Goal: Task Accomplishment & Management: Complete application form

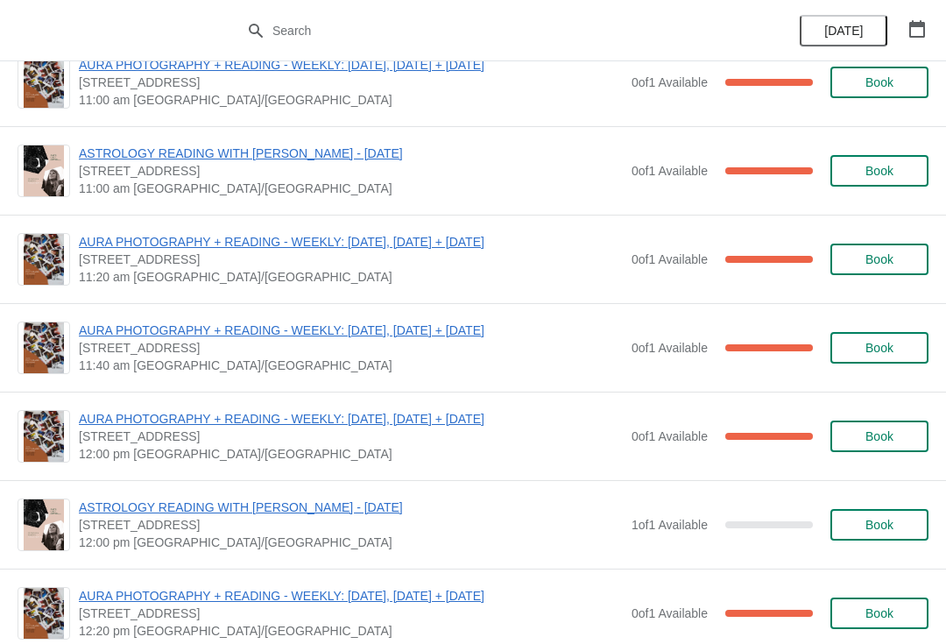
scroll to position [133, 0]
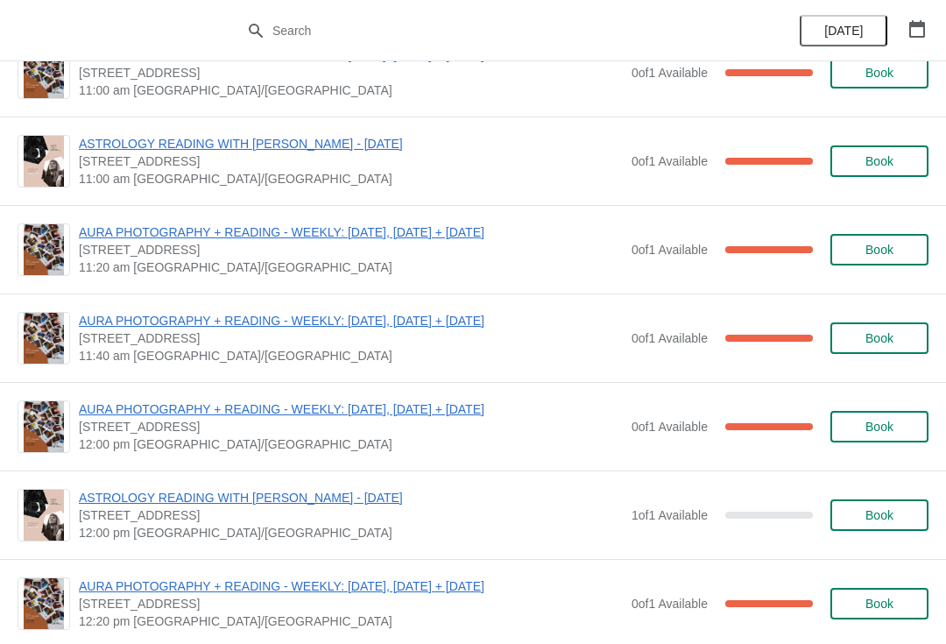
click at [875, 510] on span "Book" at bounding box center [879, 515] width 28 height 14
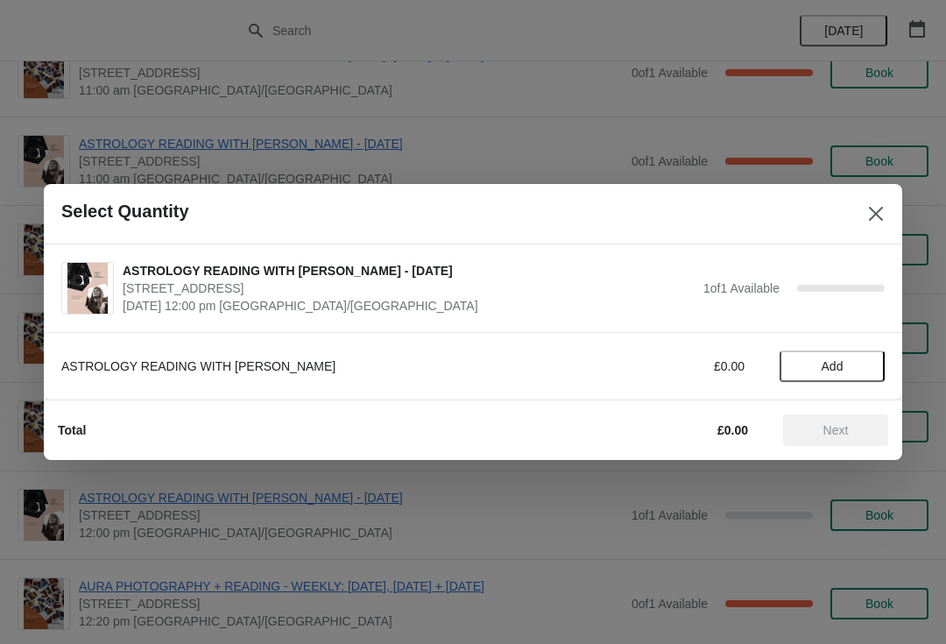
click at [825, 351] on button "Add" at bounding box center [831, 366] width 105 height 32
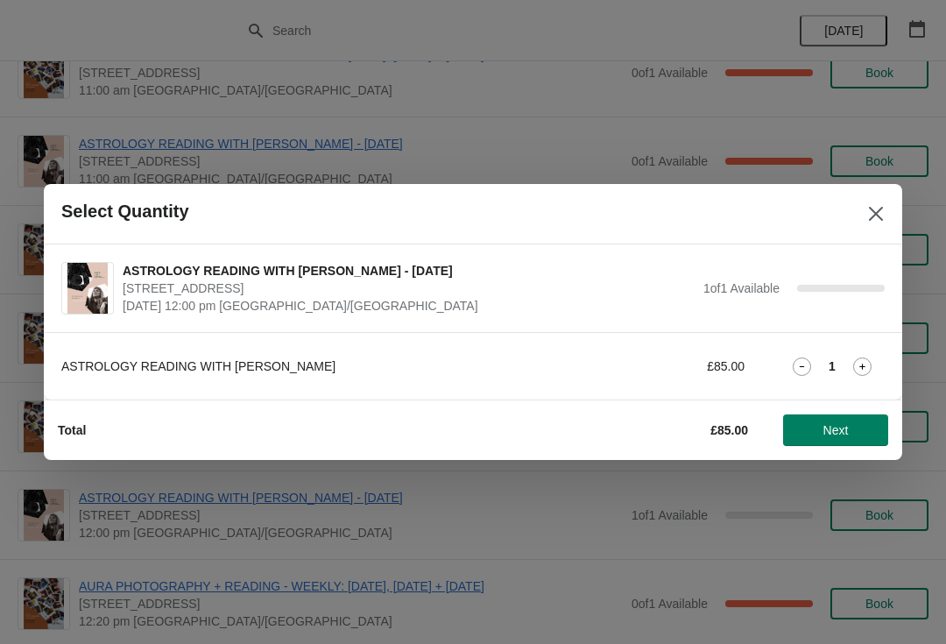
click at [850, 428] on span "Next" at bounding box center [835, 430] width 77 height 14
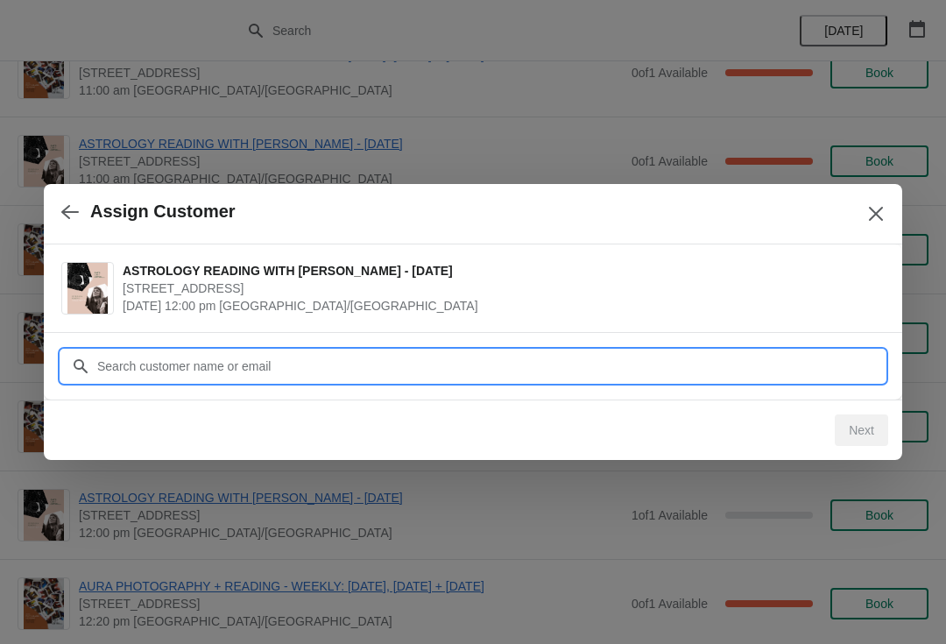
click at [628, 374] on input "Customer" at bounding box center [490, 366] width 788 height 32
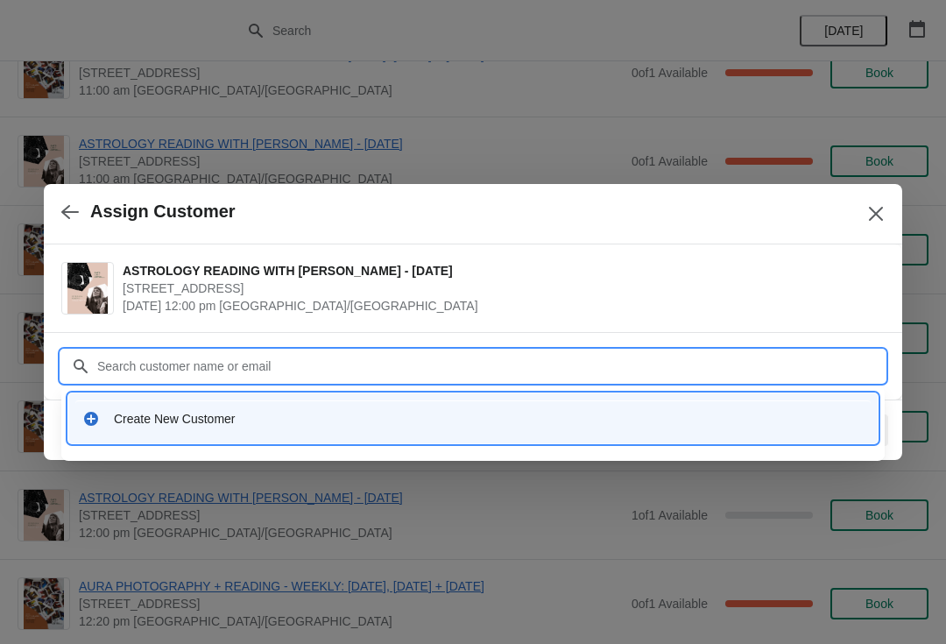
click at [82, 418] on icon at bounding box center [91, 419] width 18 height 18
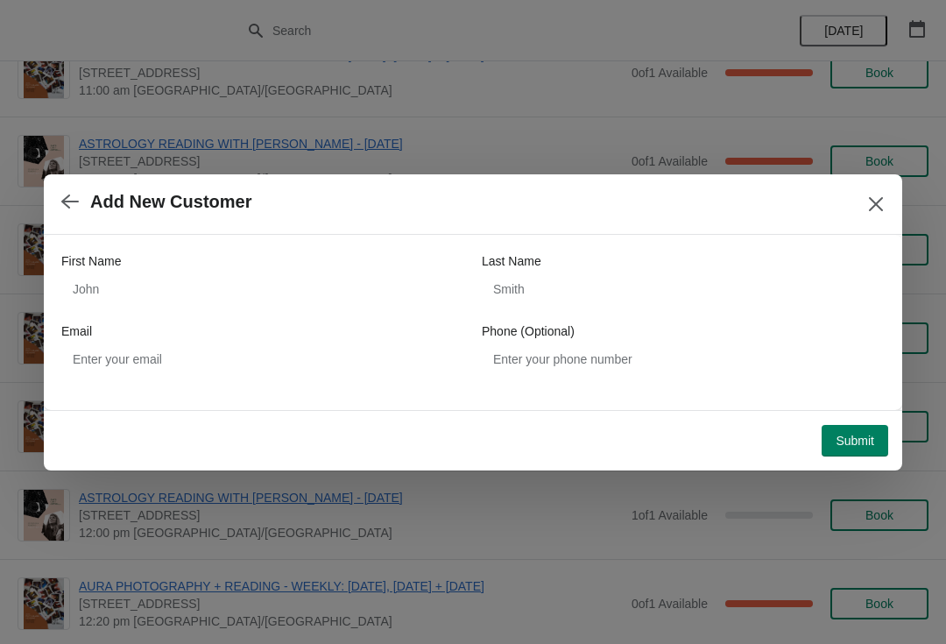
click at [292, 336] on div "Email" at bounding box center [262, 331] width 403 height 18
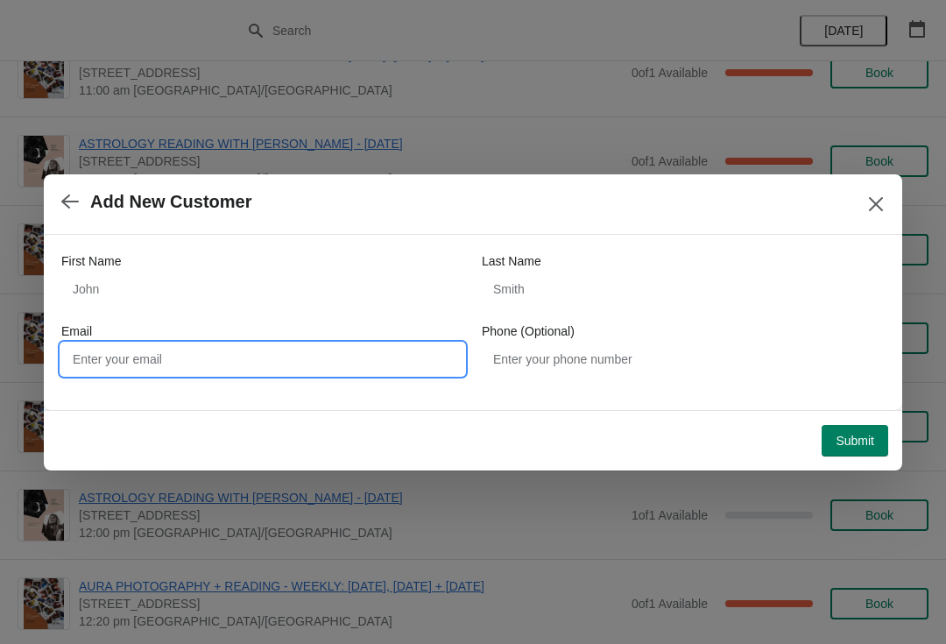
click at [140, 346] on input "Email" at bounding box center [262, 359] width 403 height 32
type input "C"
type input "carolpaterno@hotmail.com"
click at [108, 267] on label "First Name" at bounding box center [91, 261] width 60 height 18
click at [108, 273] on input "First Name" at bounding box center [262, 289] width 403 height 32
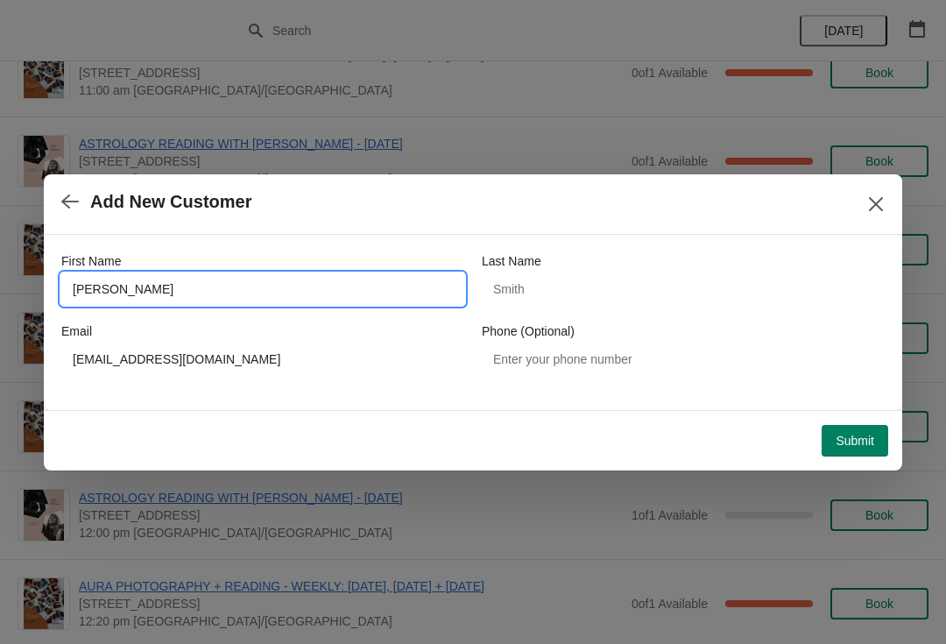
type input "Carol"
click at [611, 258] on div "Last Name" at bounding box center [683, 261] width 403 height 18
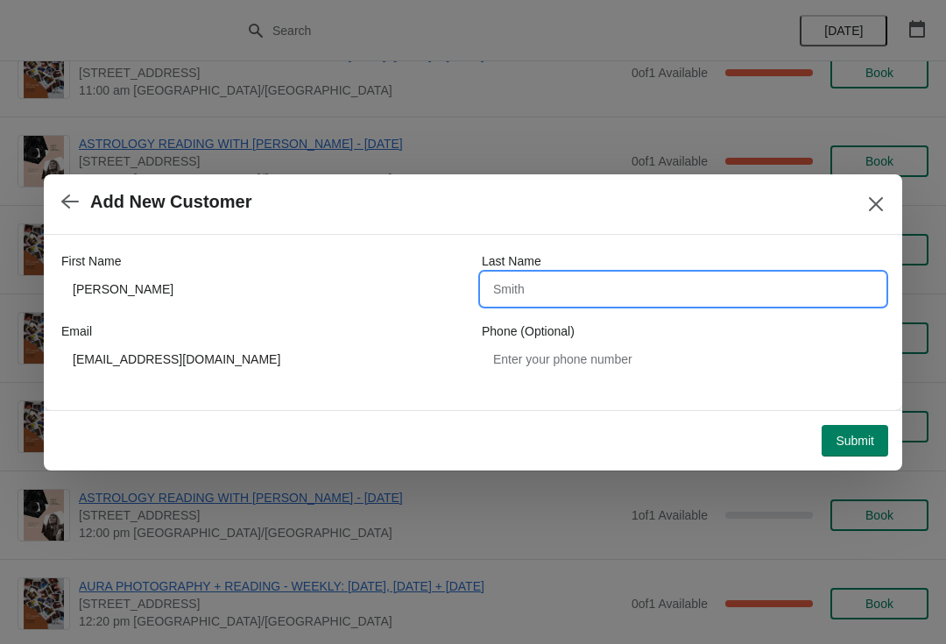
click at [544, 281] on input "Last Name" at bounding box center [683, 289] width 403 height 32
type input "paterno"
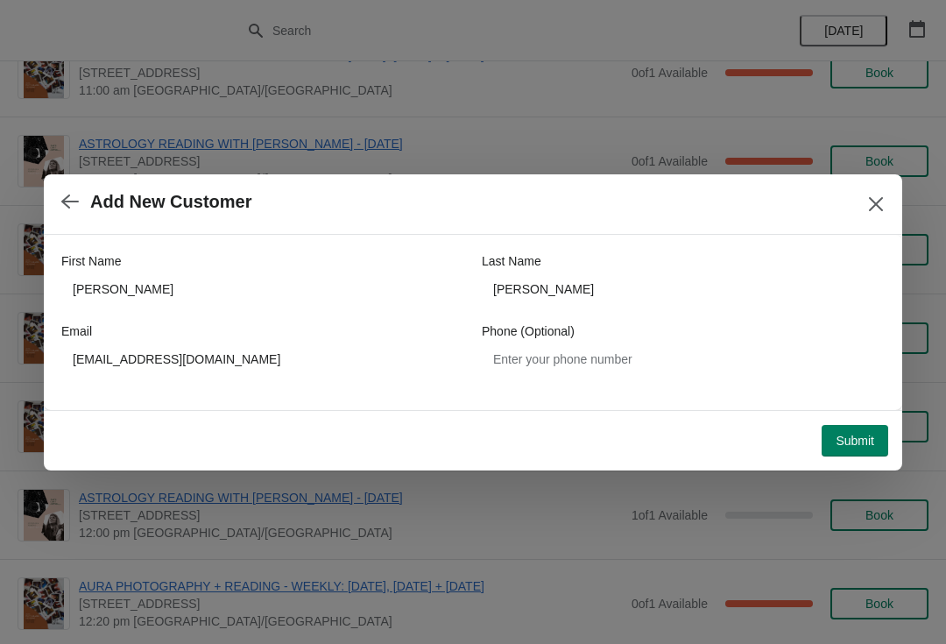
click at [854, 433] on span "Submit" at bounding box center [854, 440] width 39 height 14
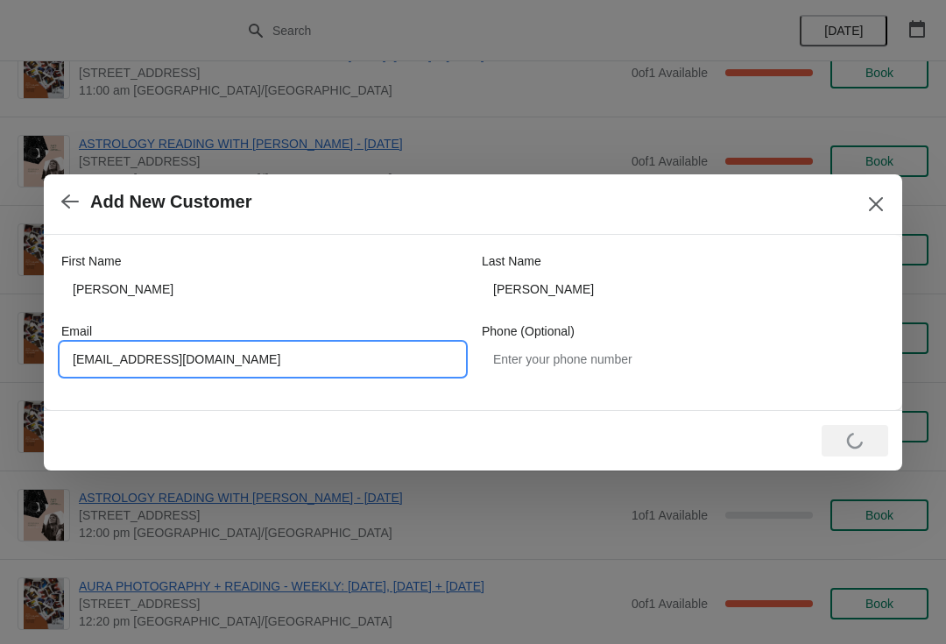
click at [348, 343] on input "carolpaterno@hotmail.com" at bounding box center [262, 359] width 403 height 32
click at [317, 356] on input "carolpaterno@hotmail.com" at bounding box center [262, 359] width 403 height 32
click at [198, 362] on input "carolpaterno@hotmail.com" at bounding box center [262, 359] width 403 height 32
click at [200, 361] on input "carolpaterno@hotmail.com" at bounding box center [262, 359] width 403 height 32
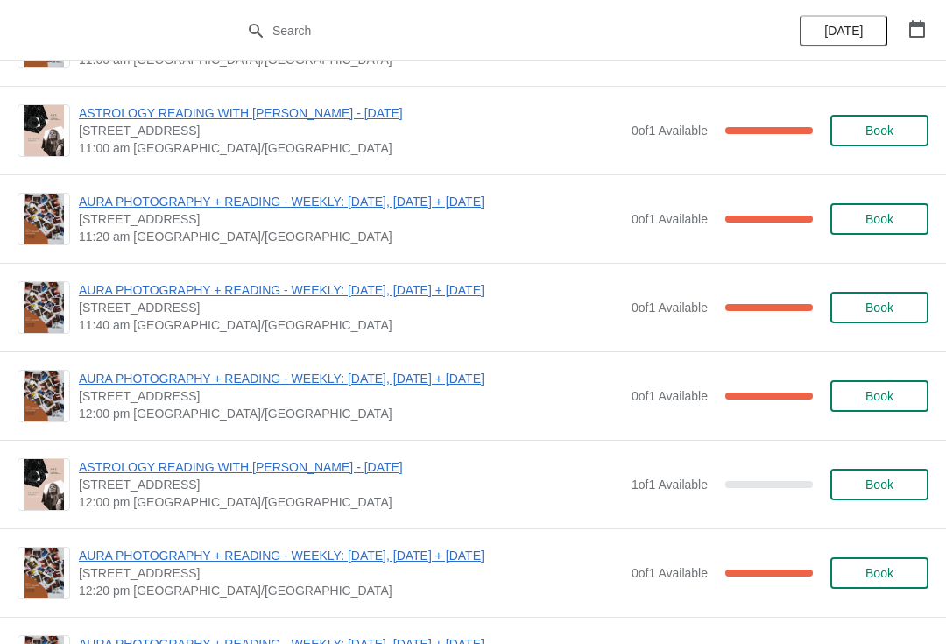
scroll to position [166, 0]
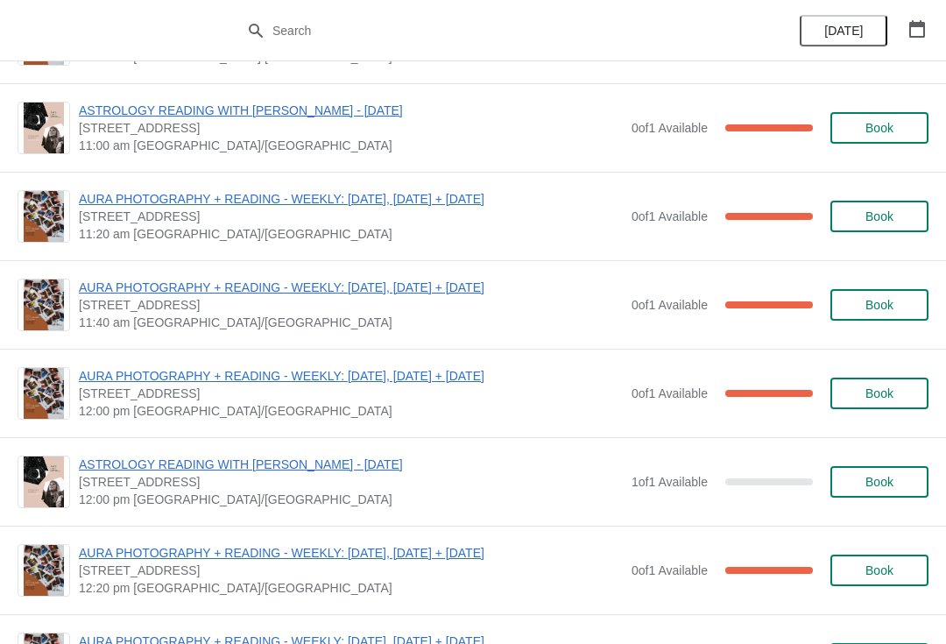
click at [876, 484] on span "Book" at bounding box center [879, 482] width 28 height 14
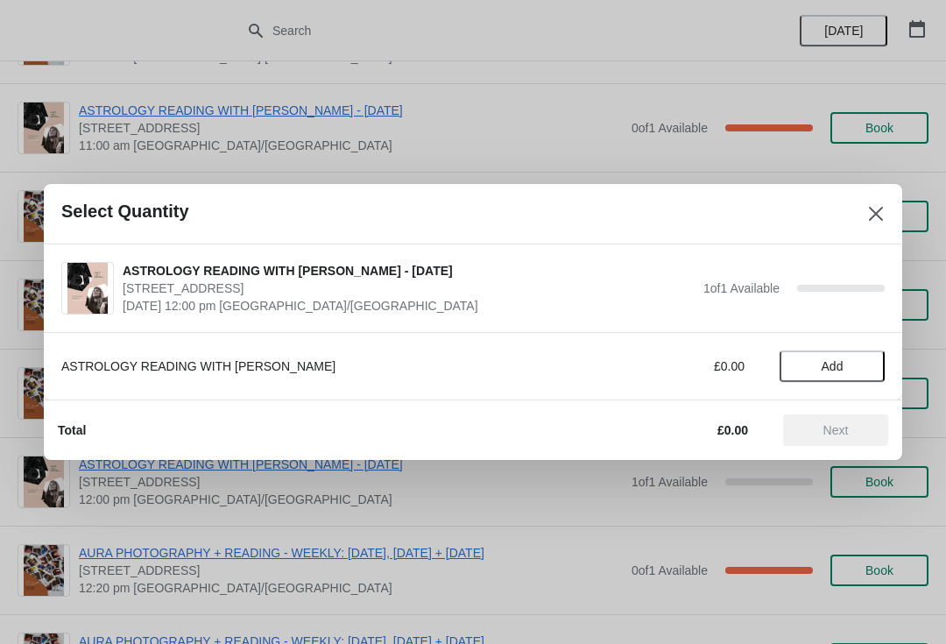
click at [844, 369] on span "Add" at bounding box center [832, 366] width 74 height 14
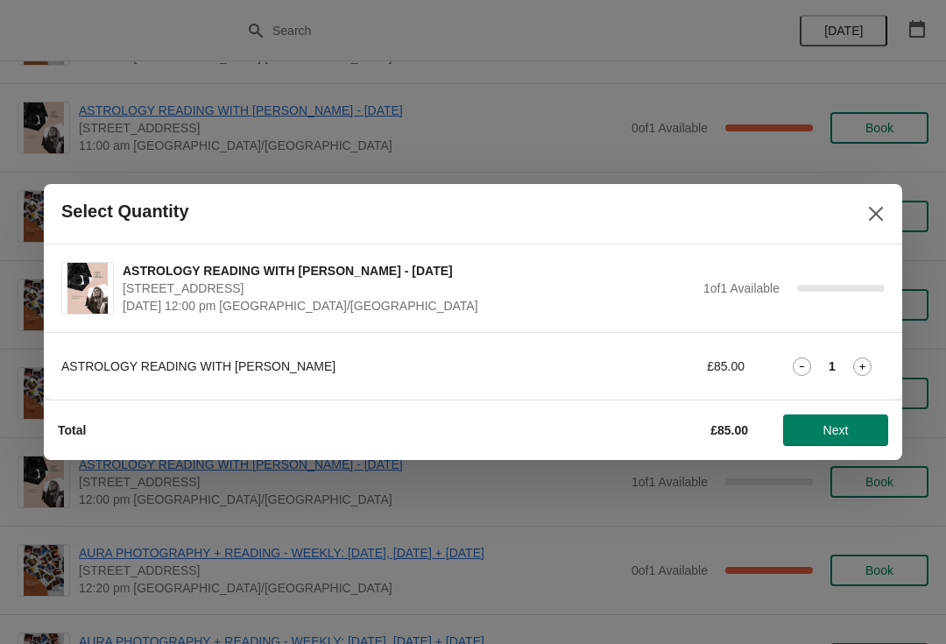
click at [841, 437] on span "Next" at bounding box center [835, 430] width 25 height 14
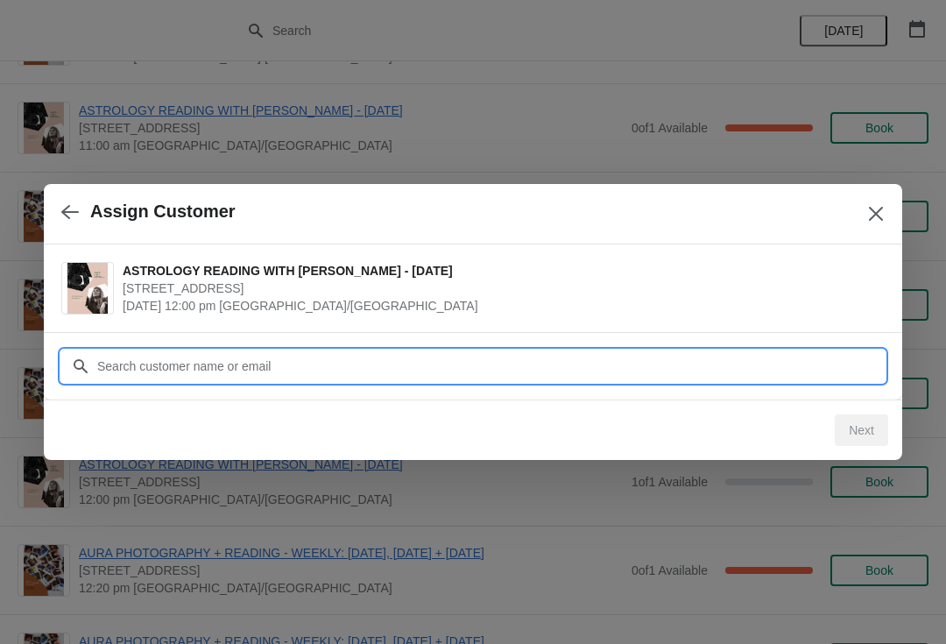
click at [354, 360] on input "Customer" at bounding box center [490, 366] width 788 height 32
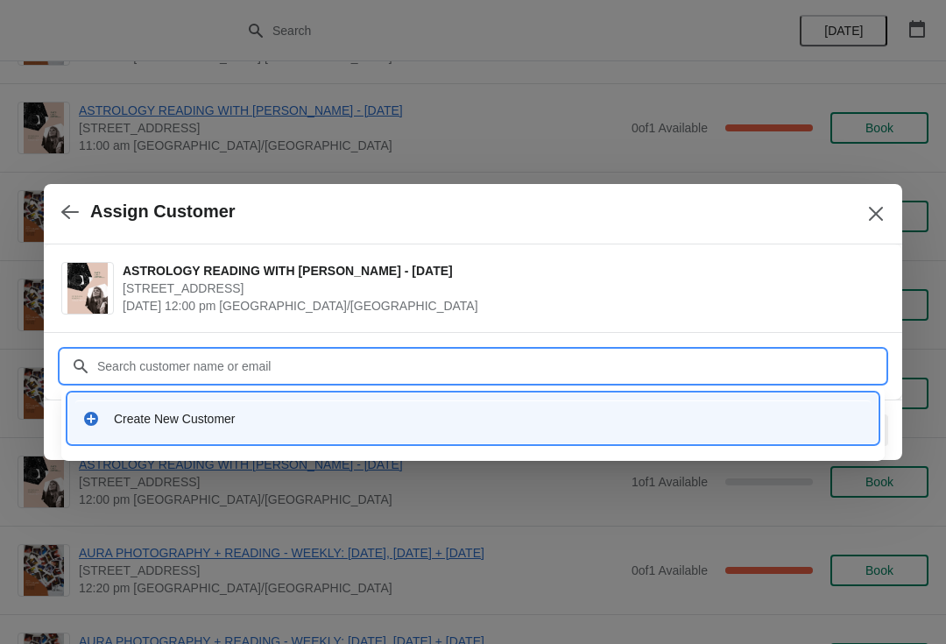
click at [171, 362] on input "Customer" at bounding box center [490, 366] width 788 height 32
paste input "carolpaterno@hotmail.com"
type input "carolpaterno@hotmail.com"
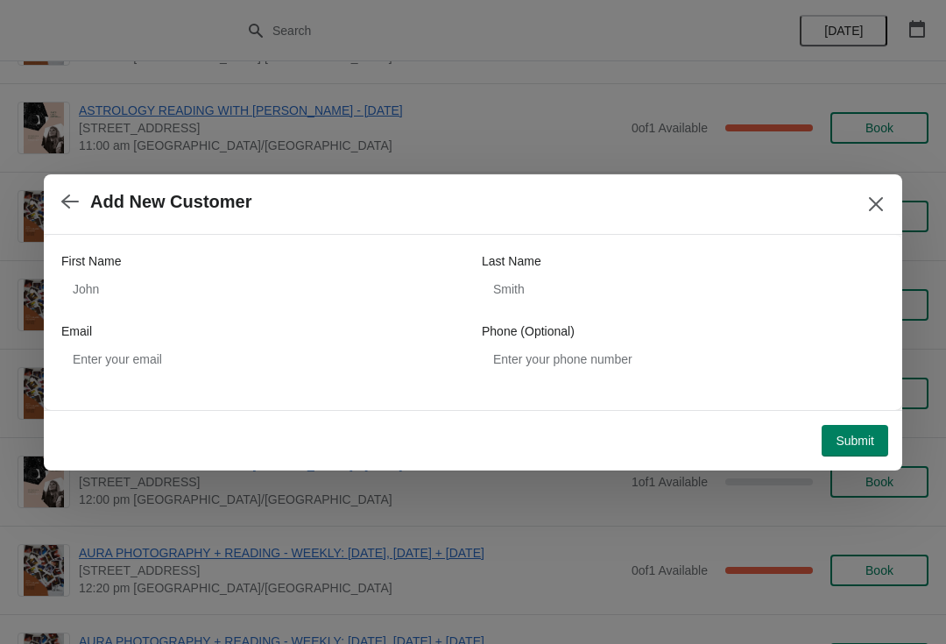
click at [334, 335] on div "Email" at bounding box center [262, 331] width 403 height 18
click at [225, 330] on div "Email" at bounding box center [262, 331] width 403 height 18
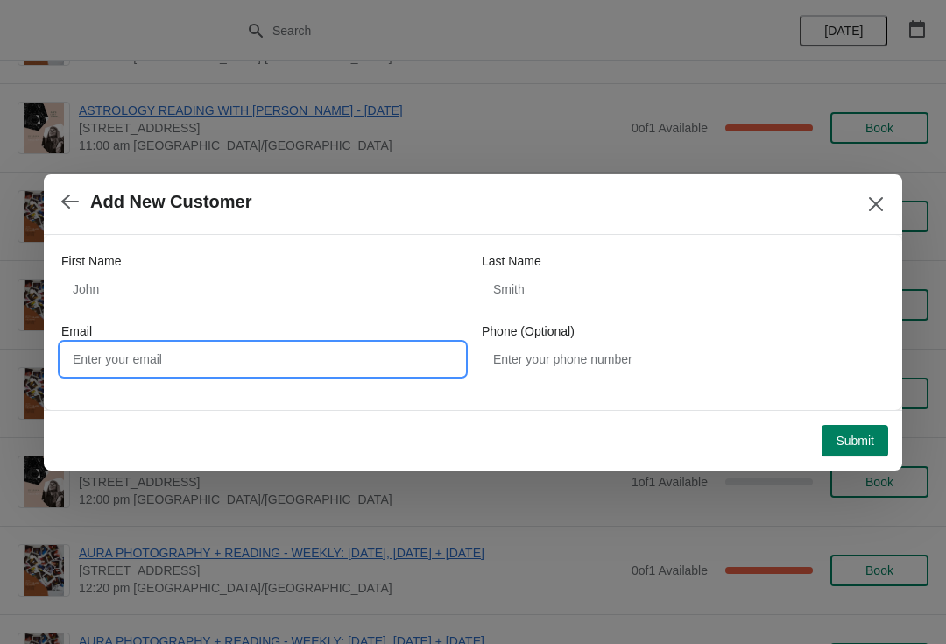
click at [229, 358] on input "Email" at bounding box center [262, 359] width 403 height 32
click at [186, 358] on input "Email" at bounding box center [262, 359] width 403 height 32
paste input "carolpaterno@hotmail.com"
type input "carolpaterno@hotmail.com"
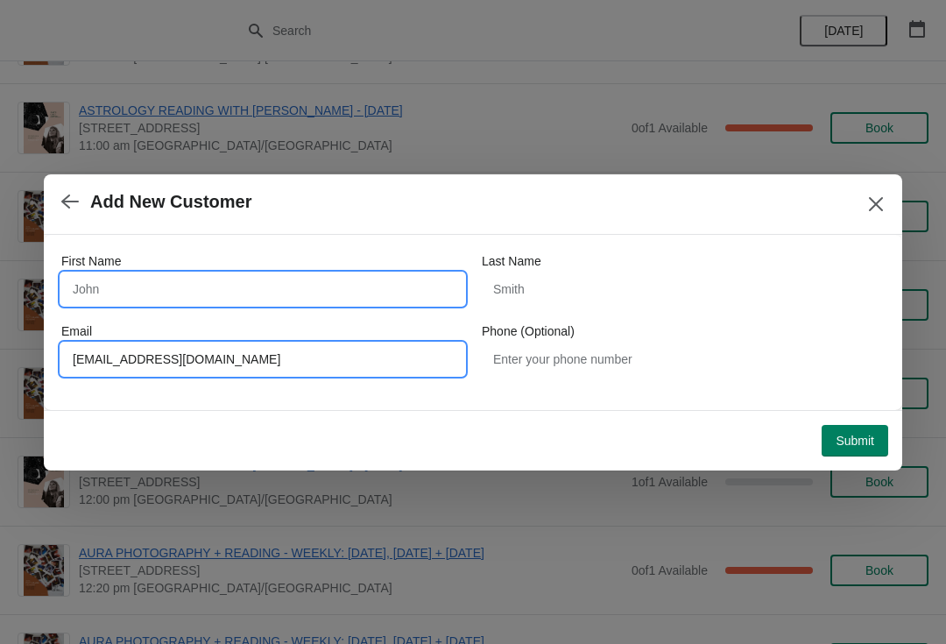
click at [213, 279] on input "First Name" at bounding box center [262, 289] width 403 height 32
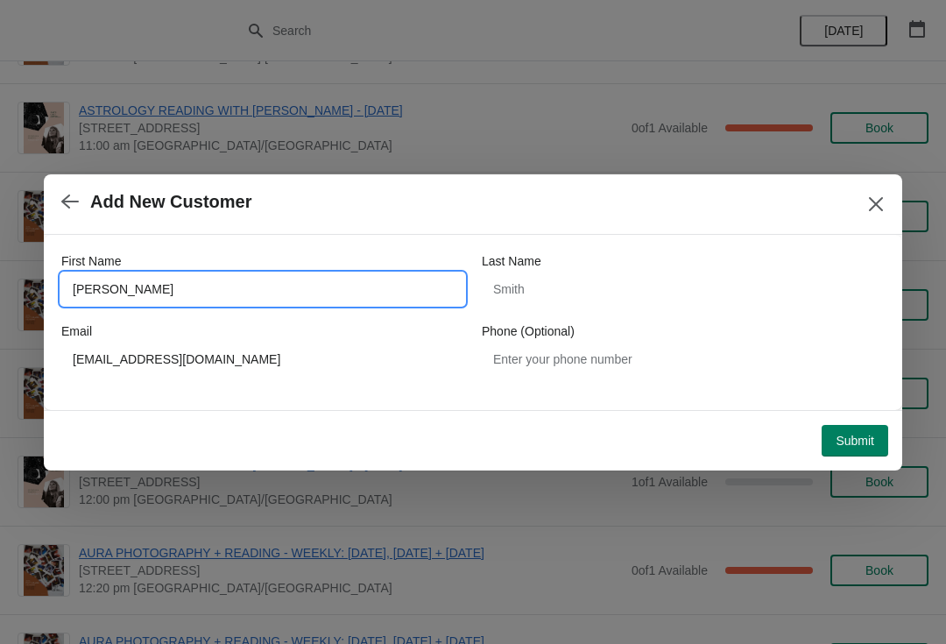
type input "Carol"
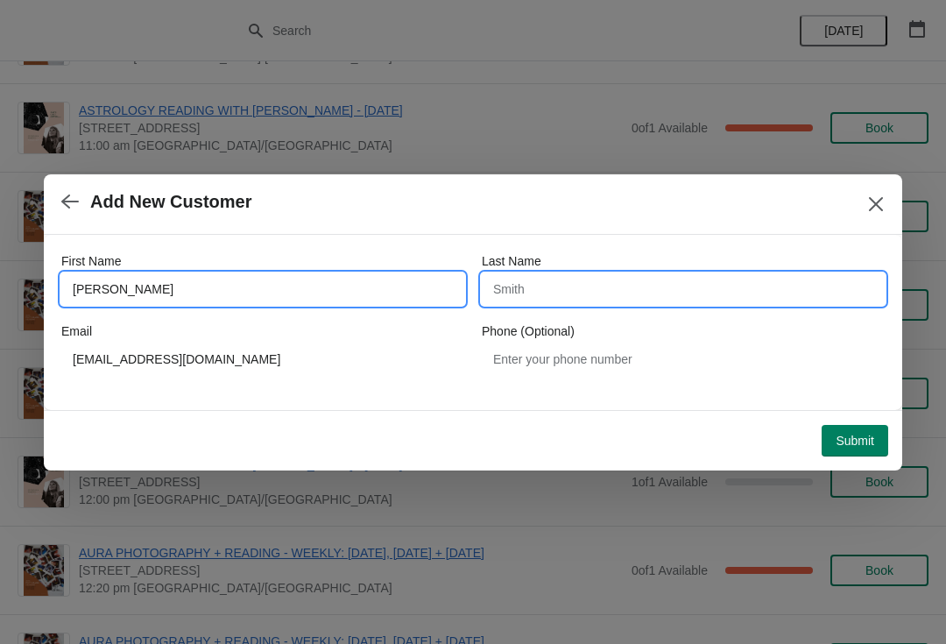
click at [586, 297] on input "Last Name" at bounding box center [683, 289] width 403 height 32
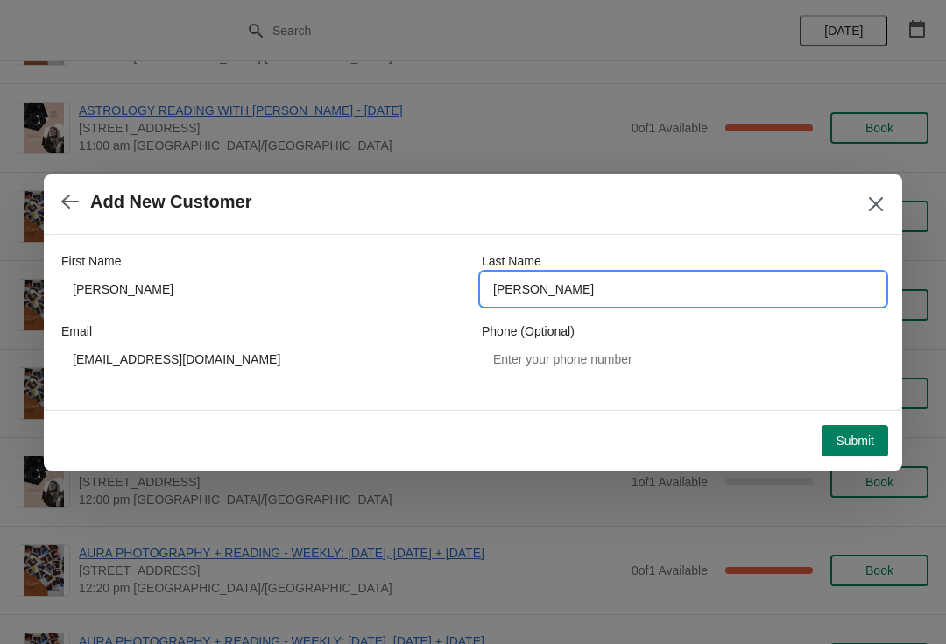
type input "Paterno"
click at [864, 440] on span "Submit" at bounding box center [854, 440] width 39 height 14
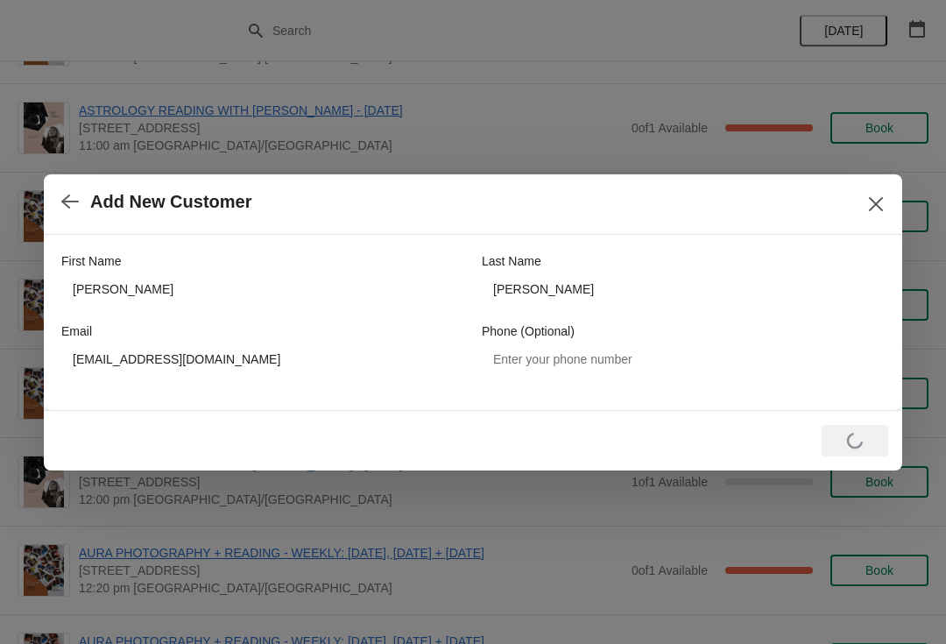
click at [882, 198] on icon "Close" at bounding box center [876, 203] width 14 height 14
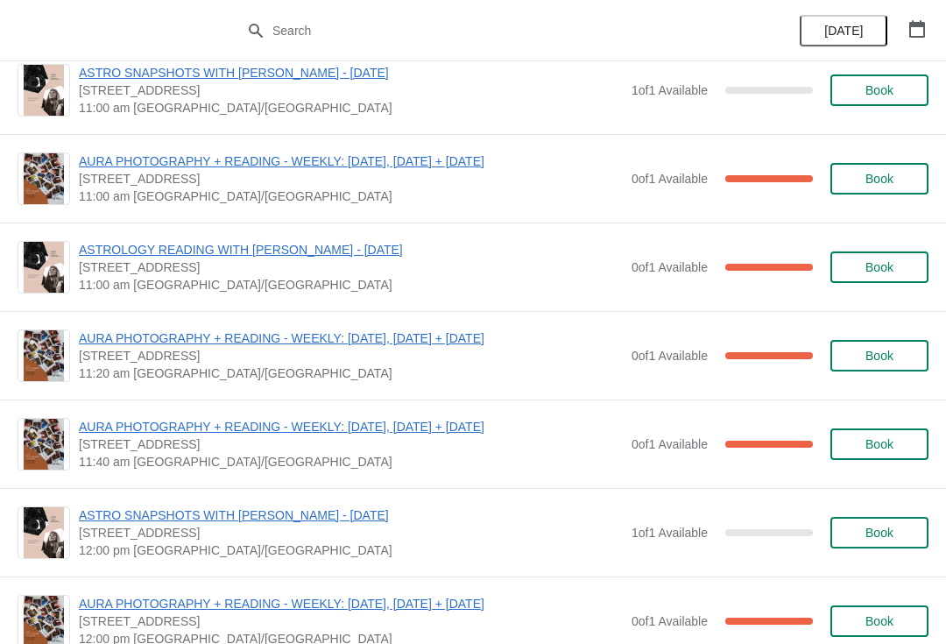
scroll to position [119, 0]
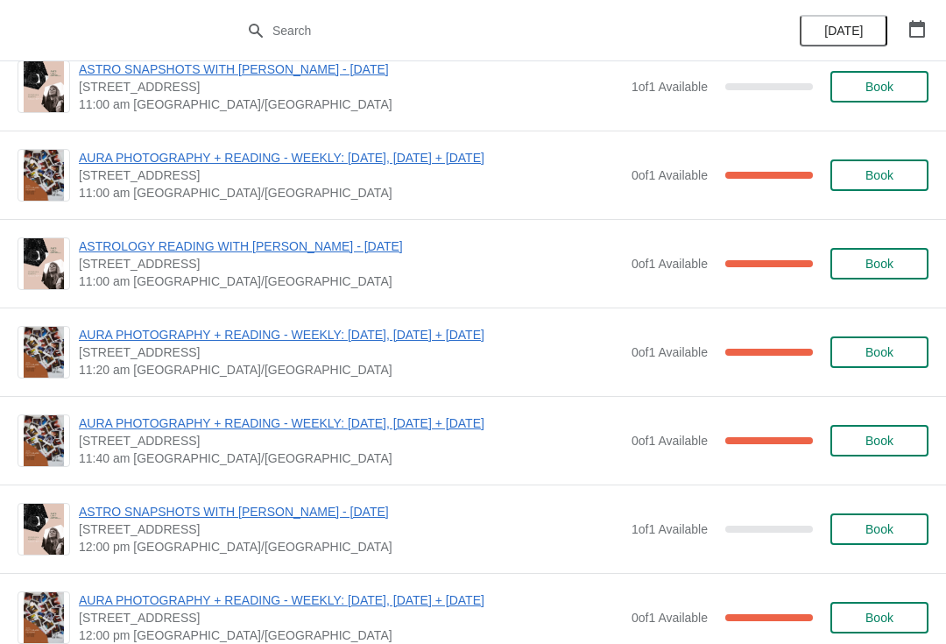
click at [287, 510] on span "ASTRO SNAPSHOTS WITH [PERSON_NAME] - [DATE]" at bounding box center [351, 512] width 544 height 18
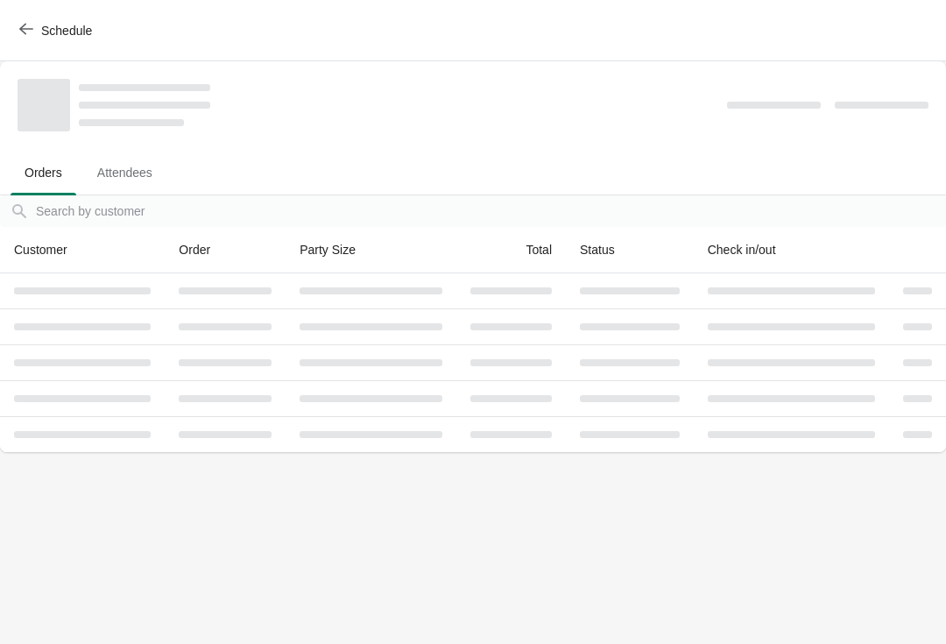
scroll to position [0, 0]
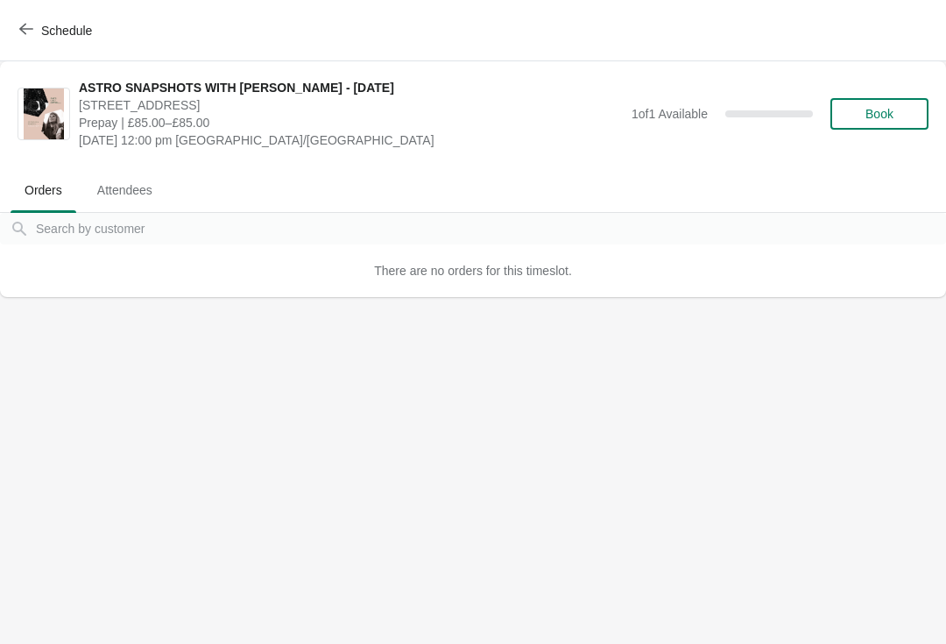
click at [39, 21] on button "Schedule" at bounding box center [57, 31] width 97 height 32
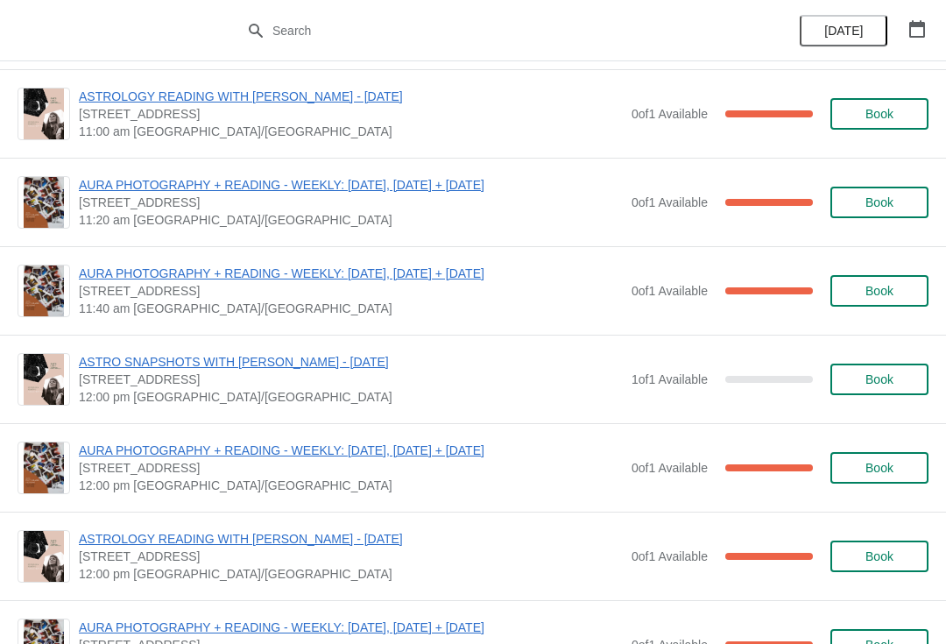
scroll to position [320, 0]
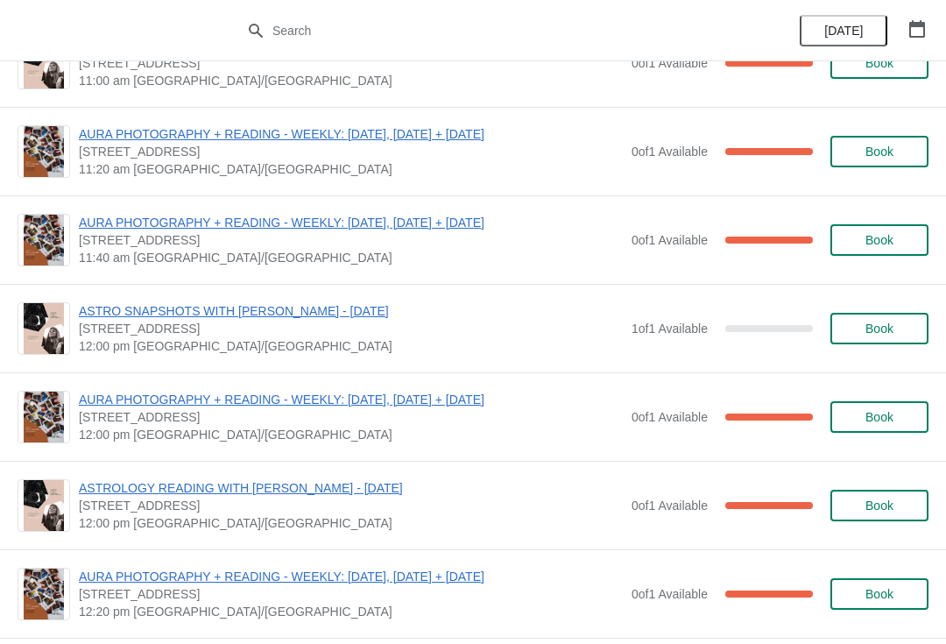
click at [327, 489] on span "ASTROLOGY READING WITH [PERSON_NAME] - [DATE]" at bounding box center [351, 488] width 544 height 18
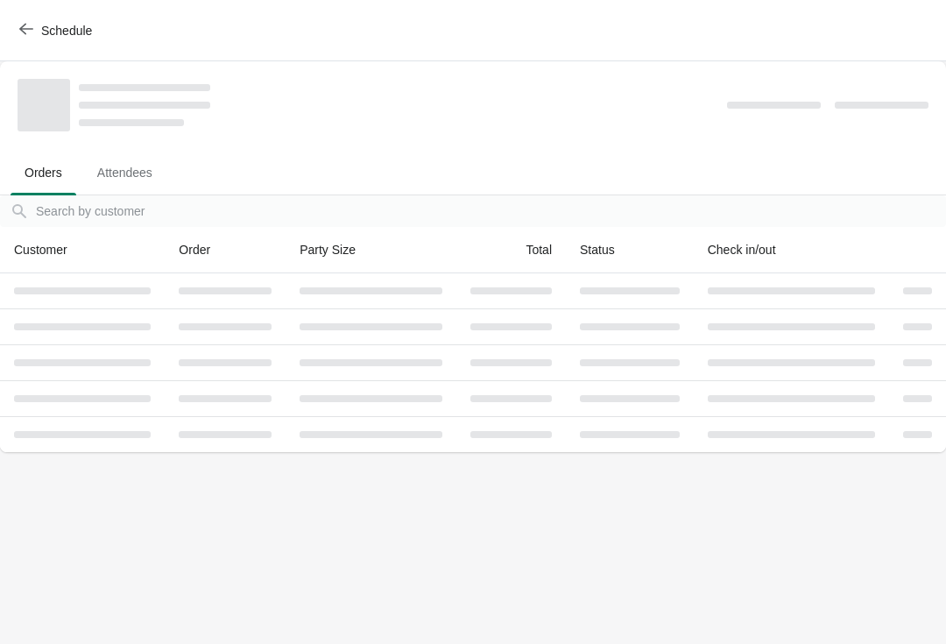
scroll to position [0, 0]
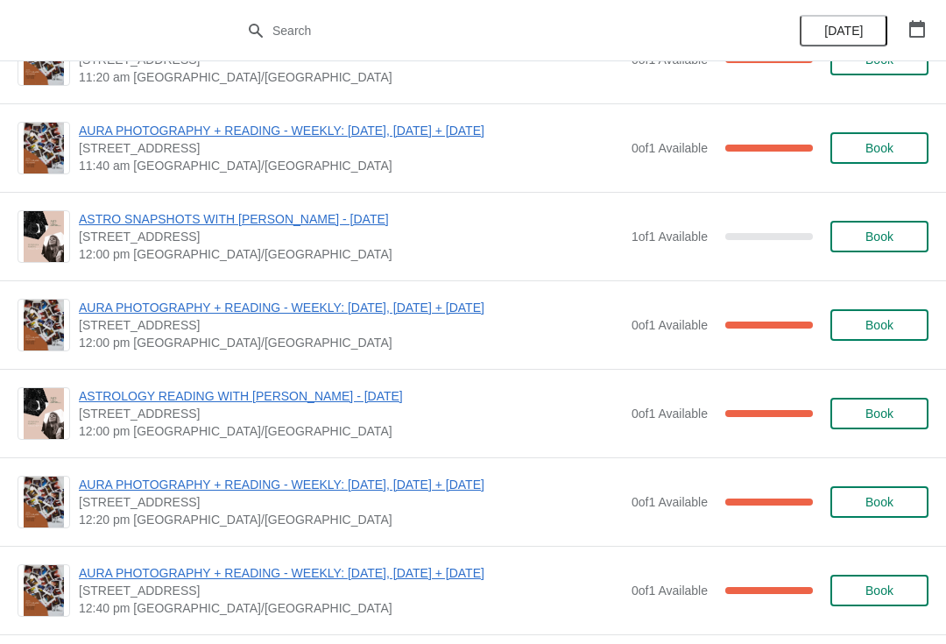
scroll to position [414, 0]
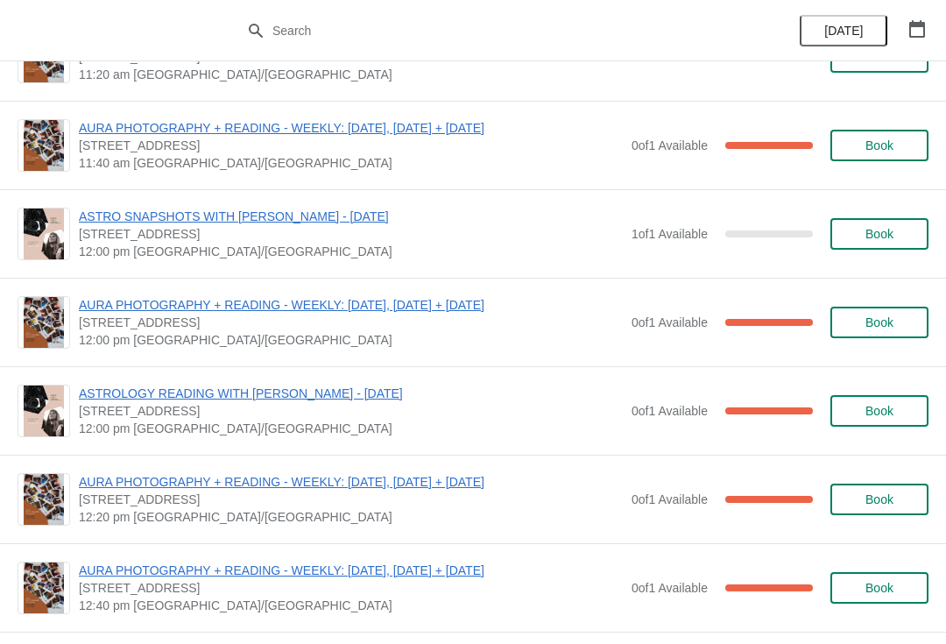
click at [303, 394] on span "ASTROLOGY READING WITH [PERSON_NAME] - [DATE]" at bounding box center [351, 393] width 544 height 18
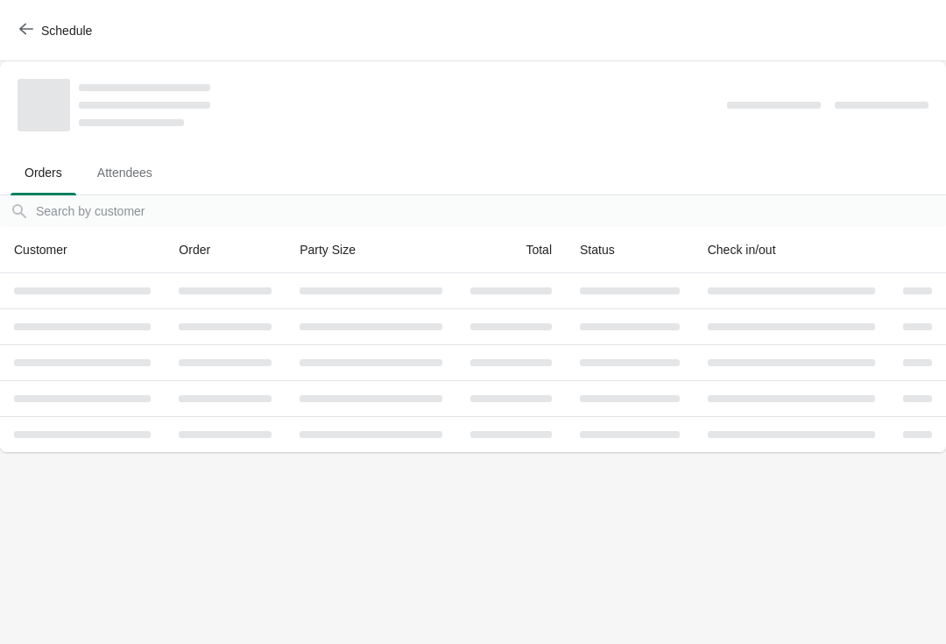
scroll to position [0, 0]
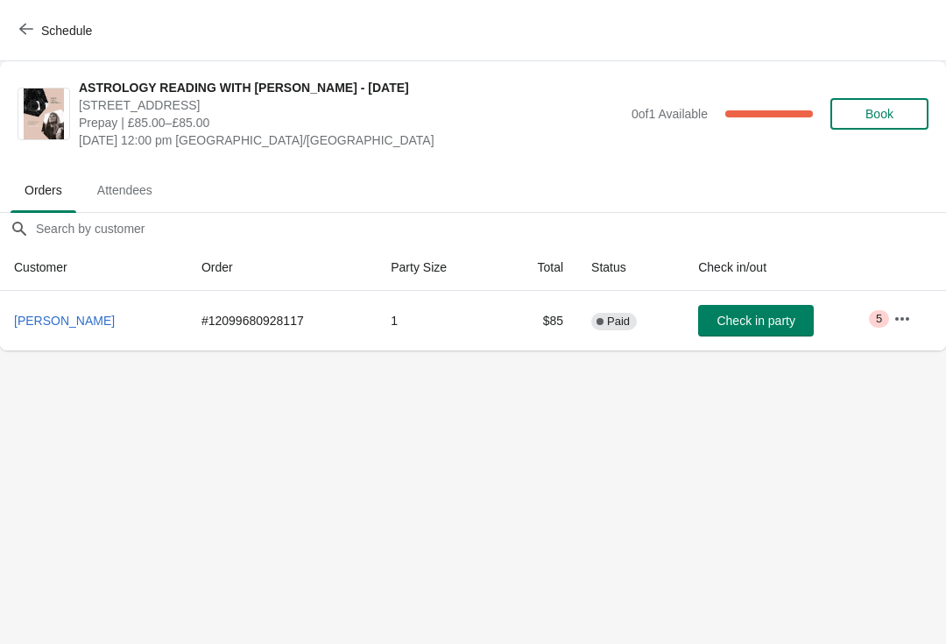
click at [88, 314] on span "[PERSON_NAME]" at bounding box center [64, 320] width 101 height 14
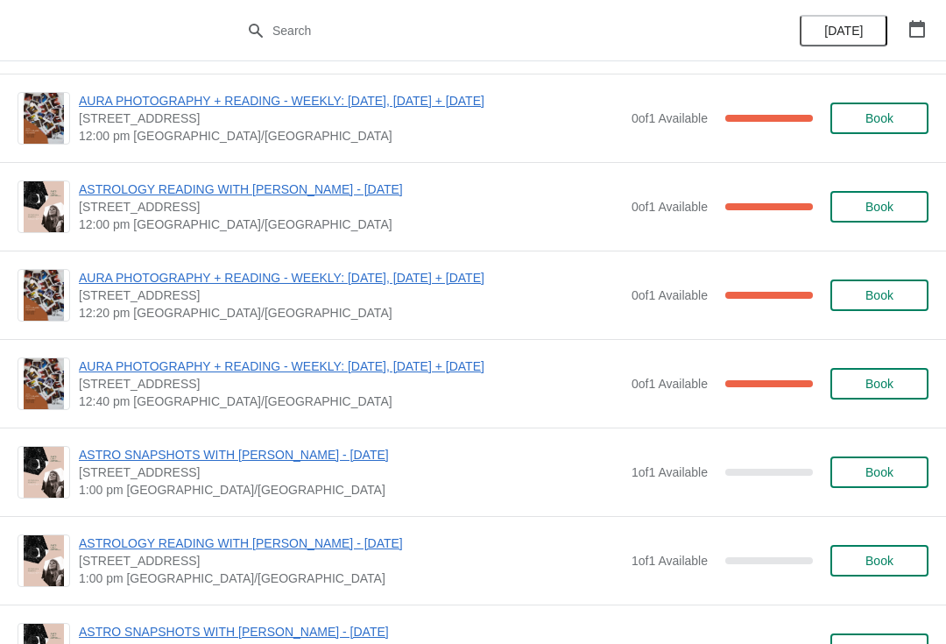
scroll to position [623, 0]
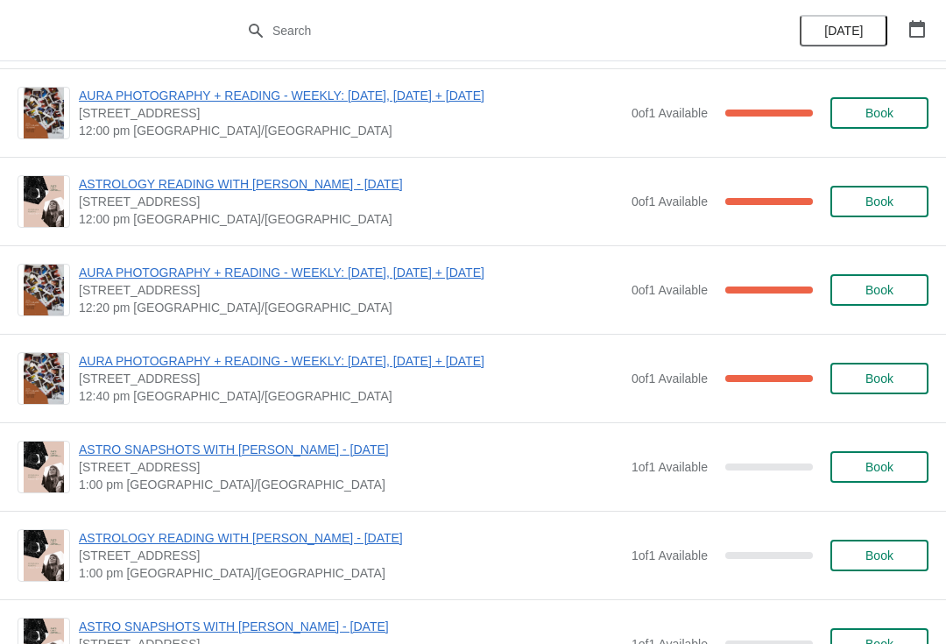
click at [883, 471] on span "Book" at bounding box center [879, 467] width 28 height 14
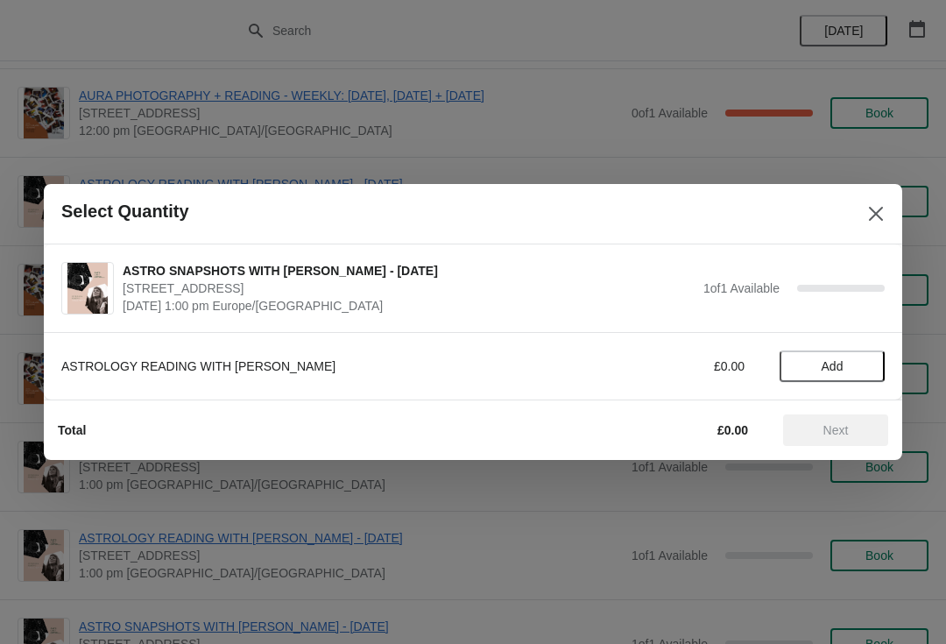
click at [833, 354] on button "Add" at bounding box center [831, 366] width 105 height 32
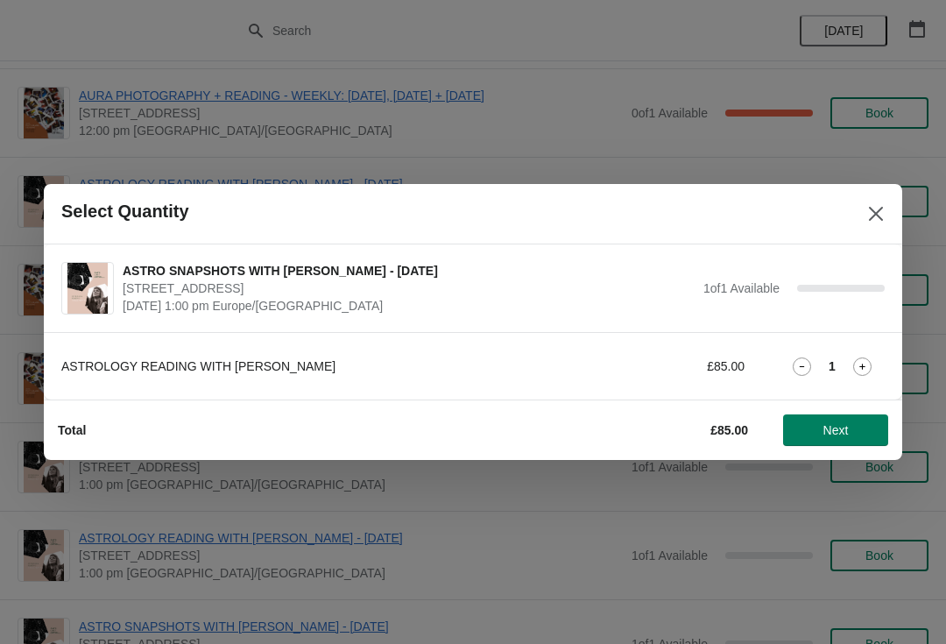
click at [848, 428] on span "Next" at bounding box center [835, 430] width 25 height 14
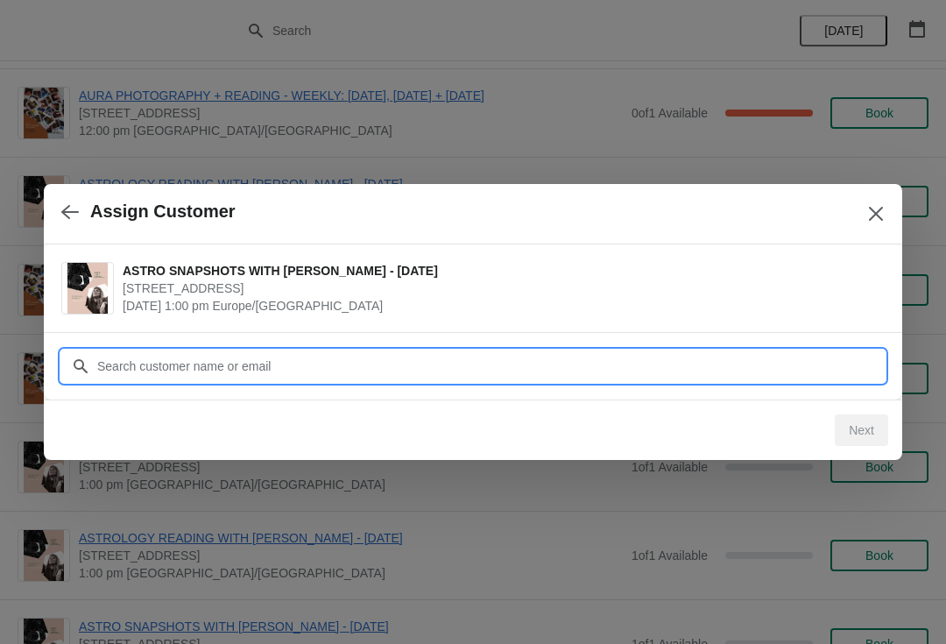
click at [400, 368] on input "Customer" at bounding box center [490, 366] width 788 height 32
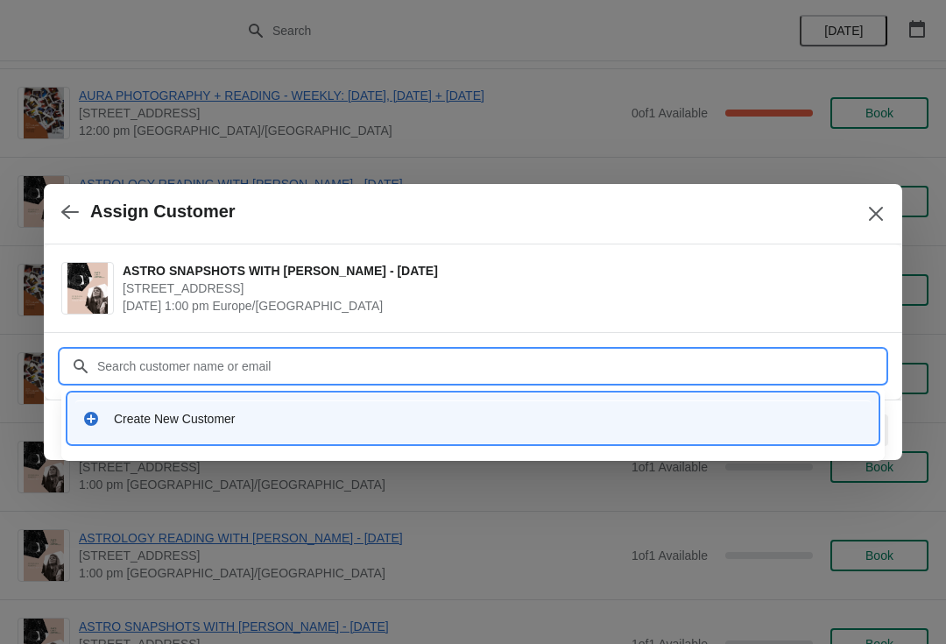
click at [102, 412] on div "Create New Customer" at bounding box center [472, 419] width 781 height 18
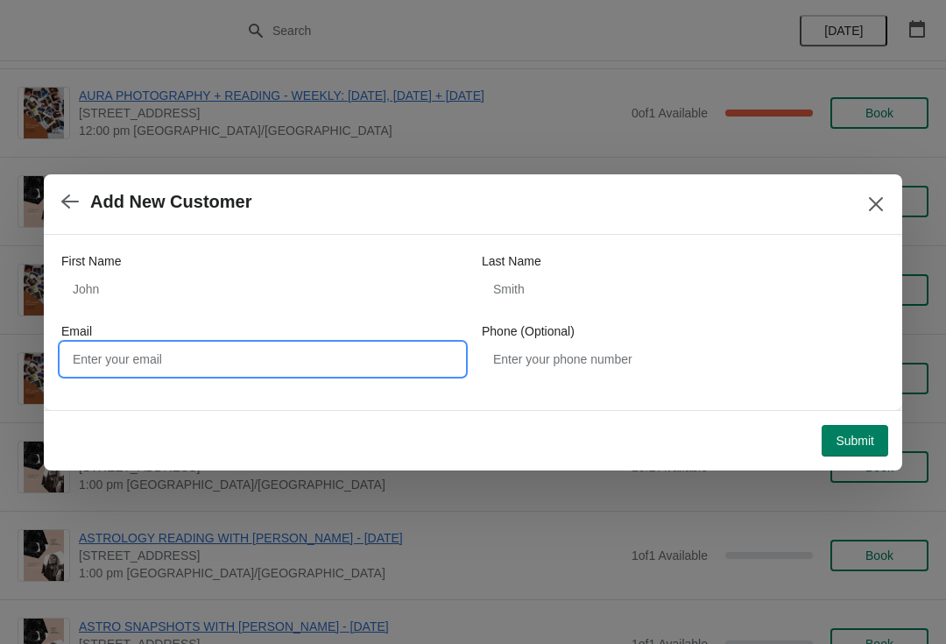
click at [241, 349] on input "Email" at bounding box center [262, 359] width 403 height 32
click at [83, 363] on input "Andreea.iosub" at bounding box center [262, 359] width 403 height 32
click at [195, 347] on input "Andreea.iosub" at bounding box center [262, 359] width 403 height 32
click at [253, 351] on input "Andreea.iosub" at bounding box center [262, 359] width 403 height 32
type input "[EMAIL_ADDRESS][DOMAIN_NAME]"
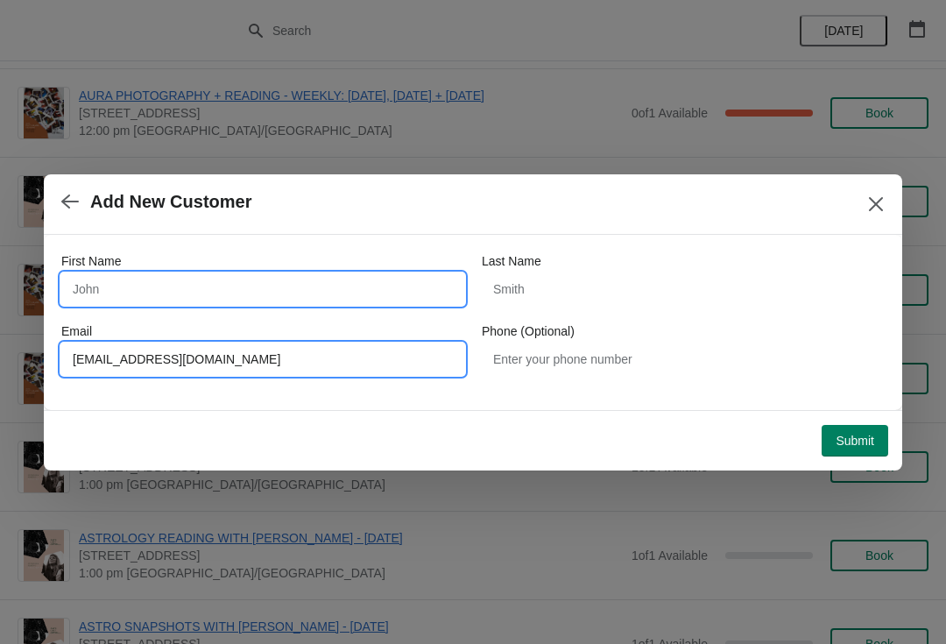
click at [93, 291] on input "First Name" at bounding box center [262, 289] width 403 height 32
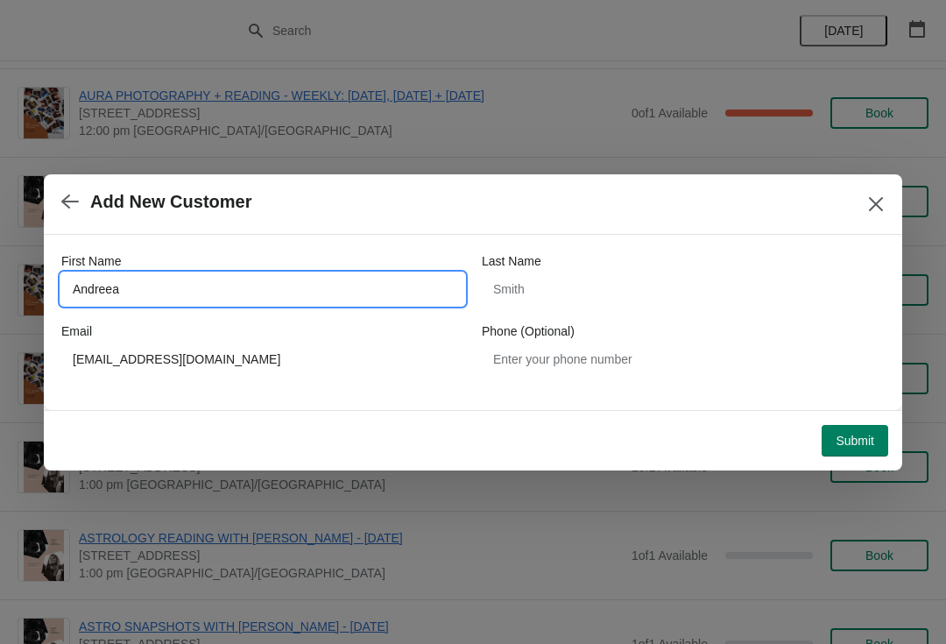
type input "Andreea"
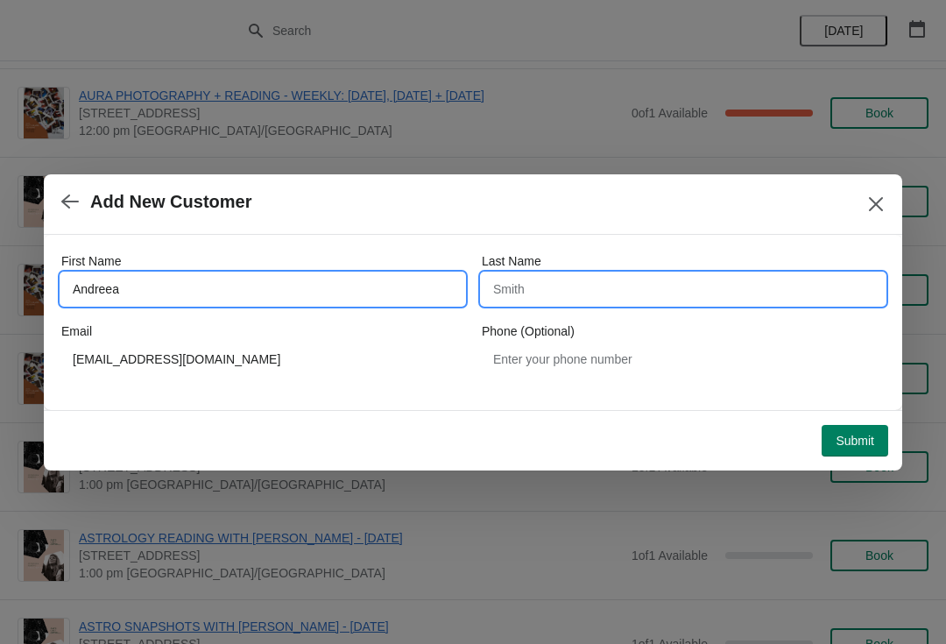
click at [561, 299] on input "Last Name" at bounding box center [683, 289] width 403 height 32
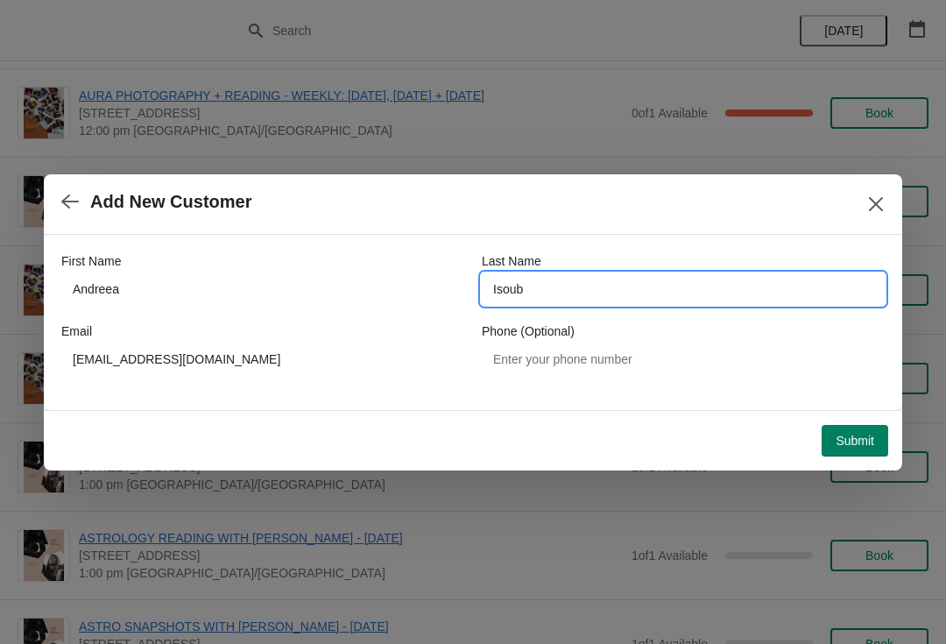
click at [850, 434] on span "Submit" at bounding box center [854, 440] width 39 height 14
click at [597, 282] on input "Isoub" at bounding box center [683, 289] width 403 height 32
type input "Iosub"
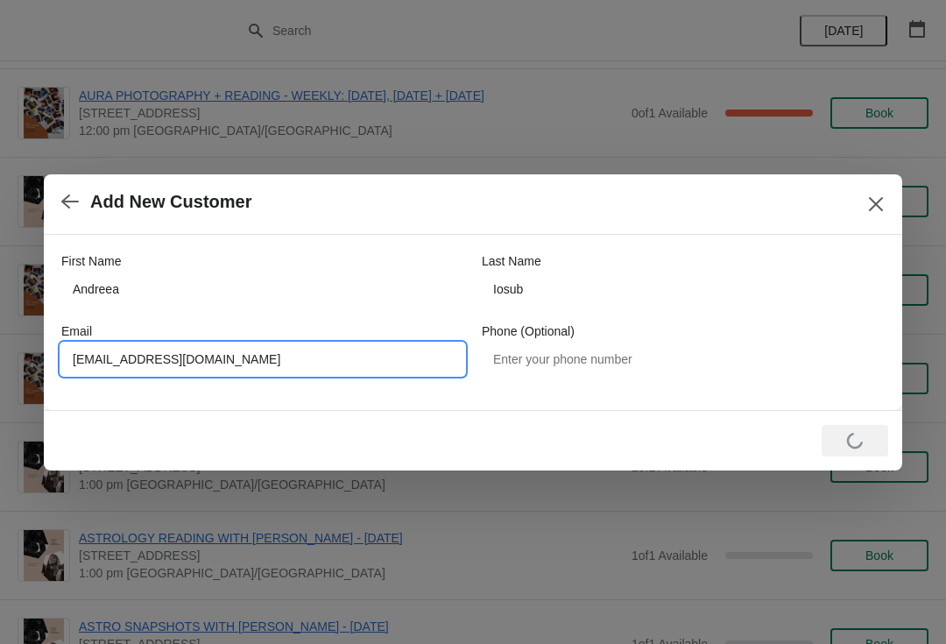
click at [176, 350] on input "[EMAIL_ADDRESS][DOMAIN_NAME]" at bounding box center [262, 359] width 403 height 32
click at [167, 349] on input "[EMAIL_ADDRESS][DOMAIN_NAME]" at bounding box center [262, 359] width 403 height 32
click at [172, 358] on input "[EMAIL_ADDRESS][DOMAIN_NAME]" at bounding box center [262, 359] width 403 height 32
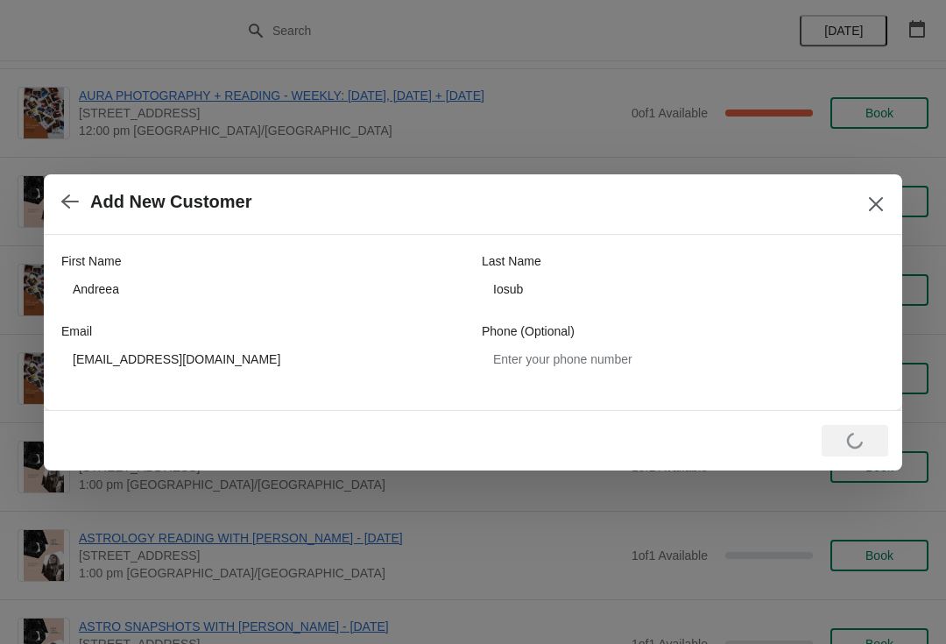
click at [73, 202] on icon "button" at bounding box center [70, 201] width 18 height 14
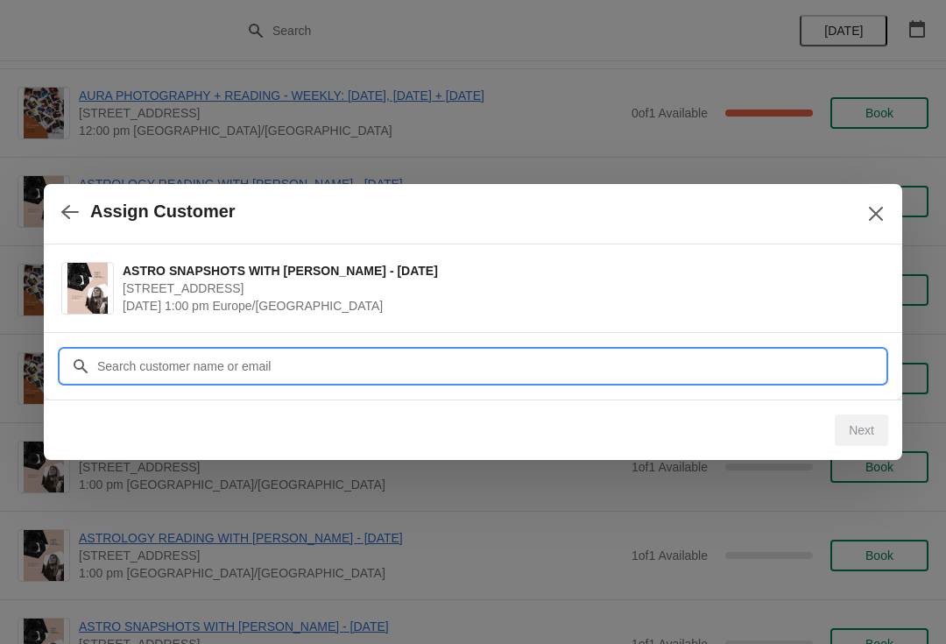
click at [267, 363] on input "Customer" at bounding box center [490, 366] width 788 height 32
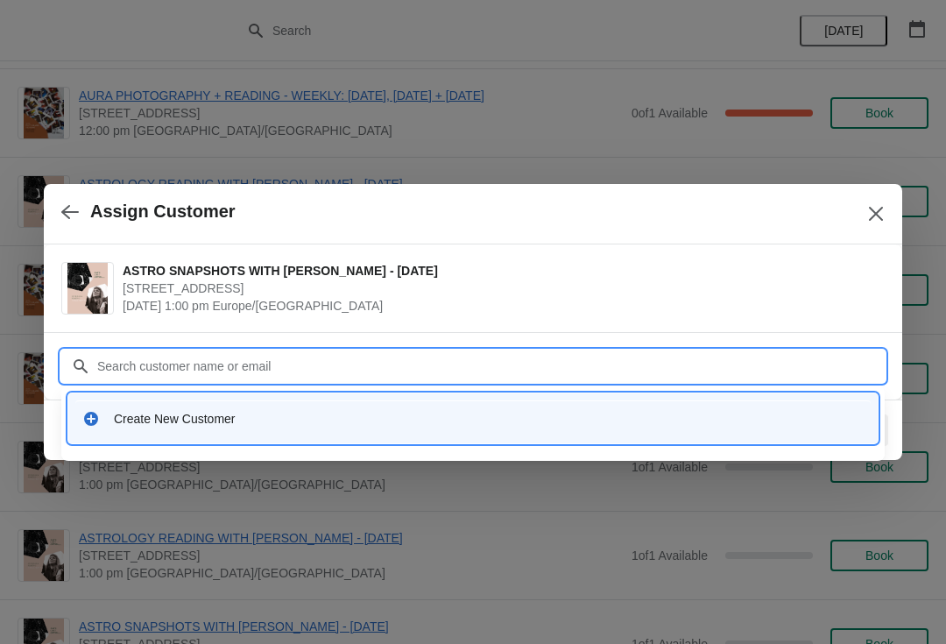
paste input "[EMAIL_ADDRESS][DOMAIN_NAME]"
type input "[EMAIL_ADDRESS][DOMAIN_NAME]"
click at [74, 361] on icon at bounding box center [81, 366] width 18 height 18
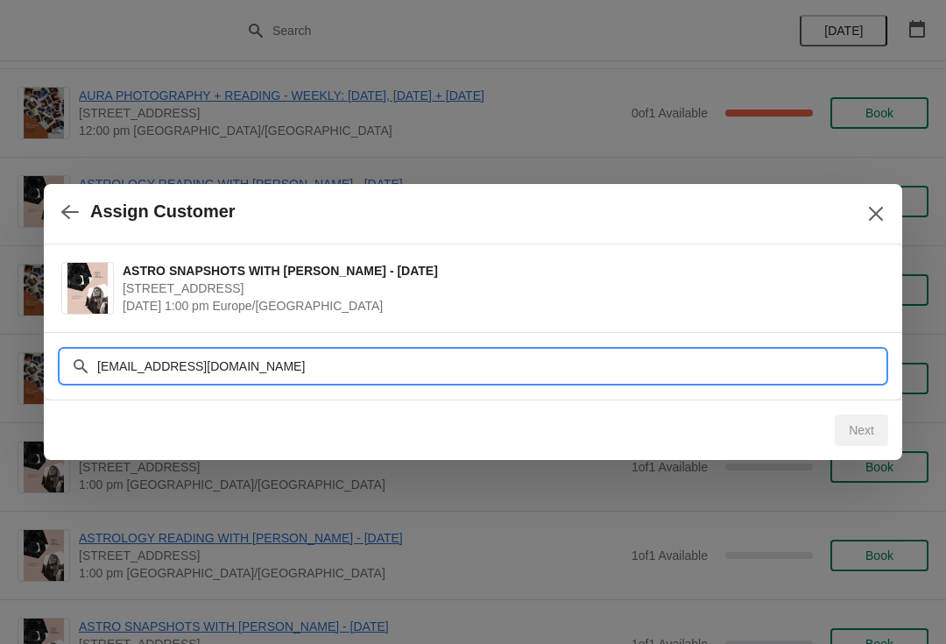
click at [115, 359] on input "[EMAIL_ADDRESS][DOMAIN_NAME]" at bounding box center [490, 366] width 788 height 32
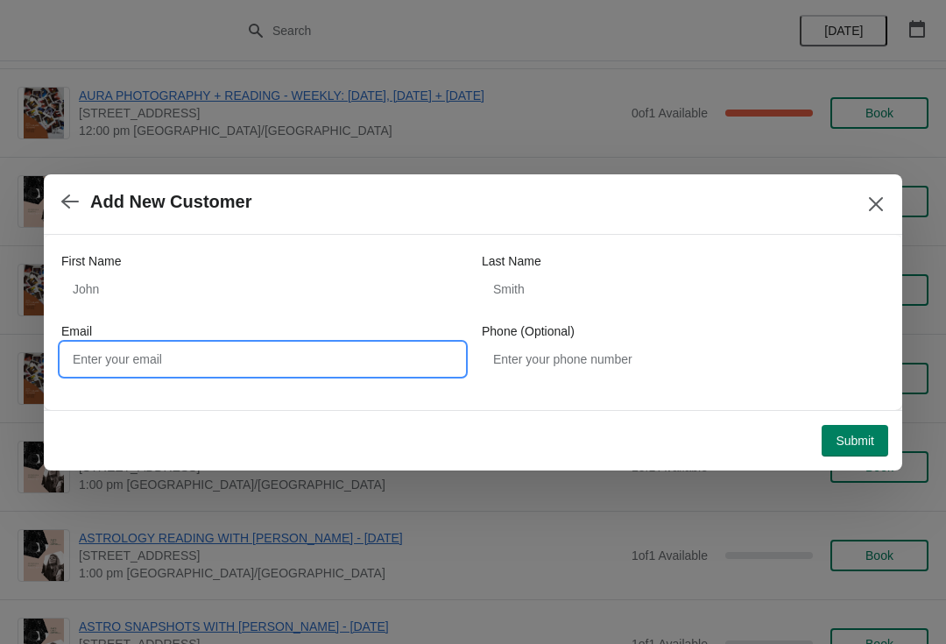
click at [326, 344] on input "Email" at bounding box center [262, 359] width 403 height 32
click at [286, 366] on input "Email" at bounding box center [262, 359] width 403 height 32
